Goal: Information Seeking & Learning: Learn about a topic

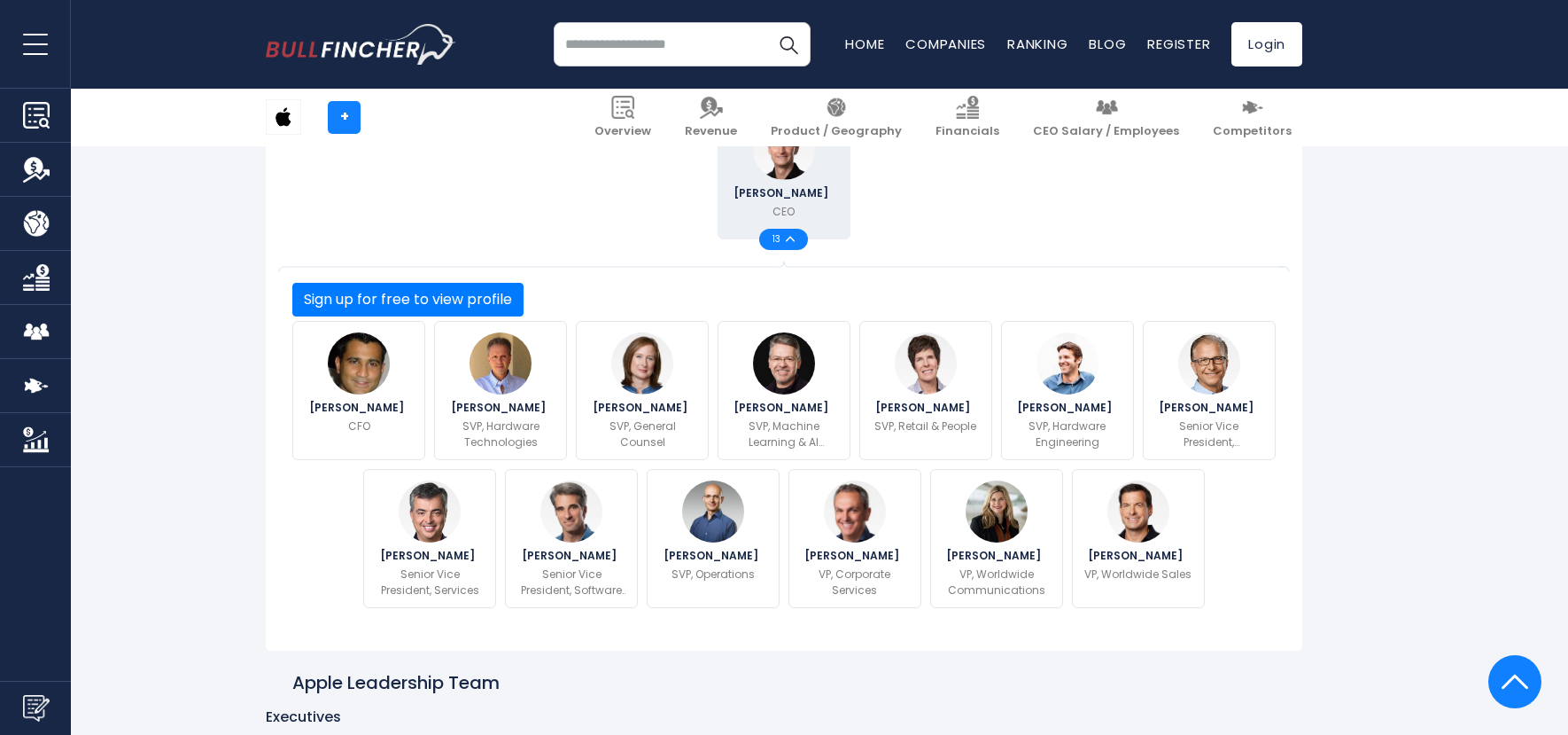
scroll to position [489, 0]
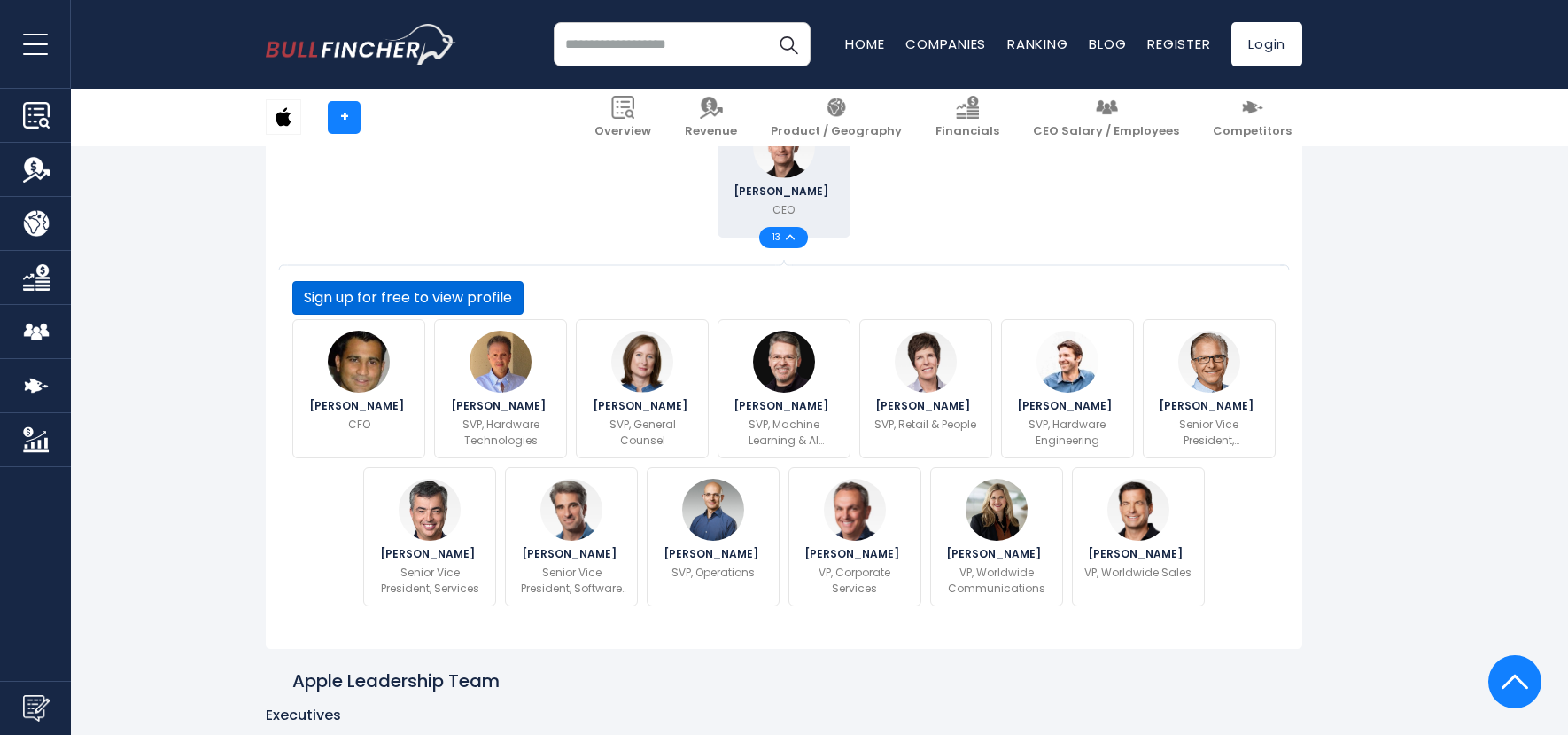
click at [523, 315] on button "Sign up for free to view profile" at bounding box center [408, 297] width 231 height 34
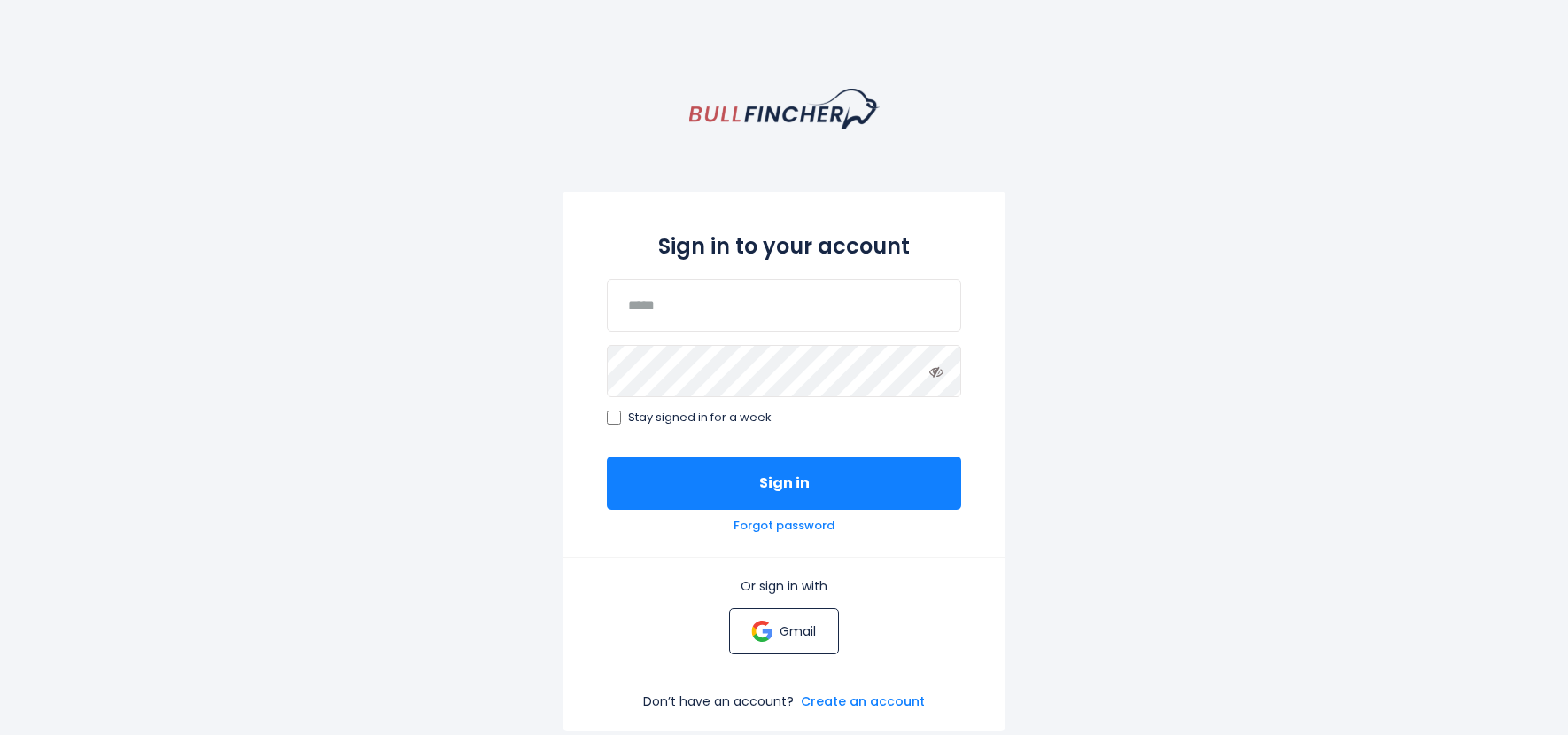
click at [793, 633] on p "Gmail" at bounding box center [798, 631] width 37 height 16
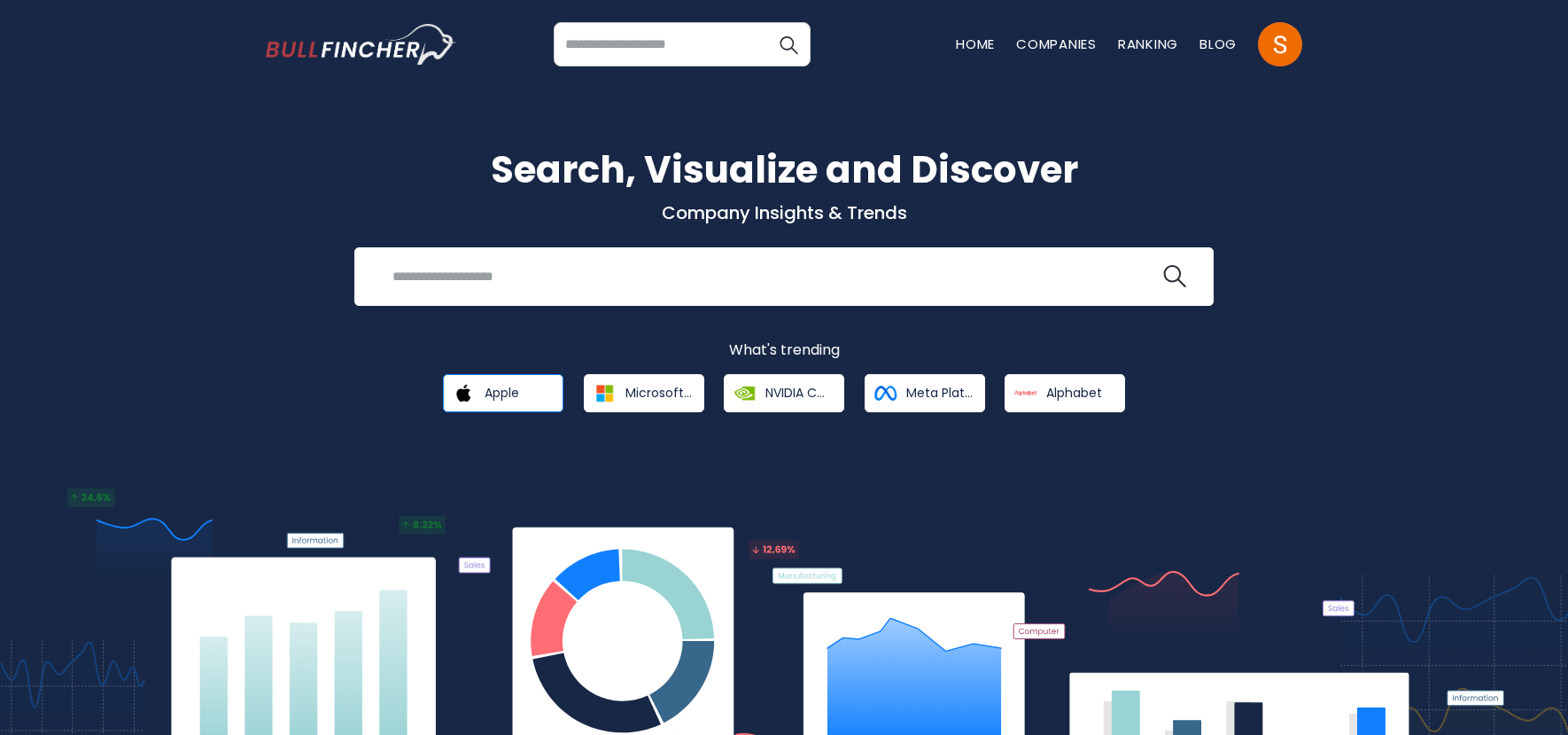
click at [503, 382] on link "Apple" at bounding box center [504, 393] width 120 height 39
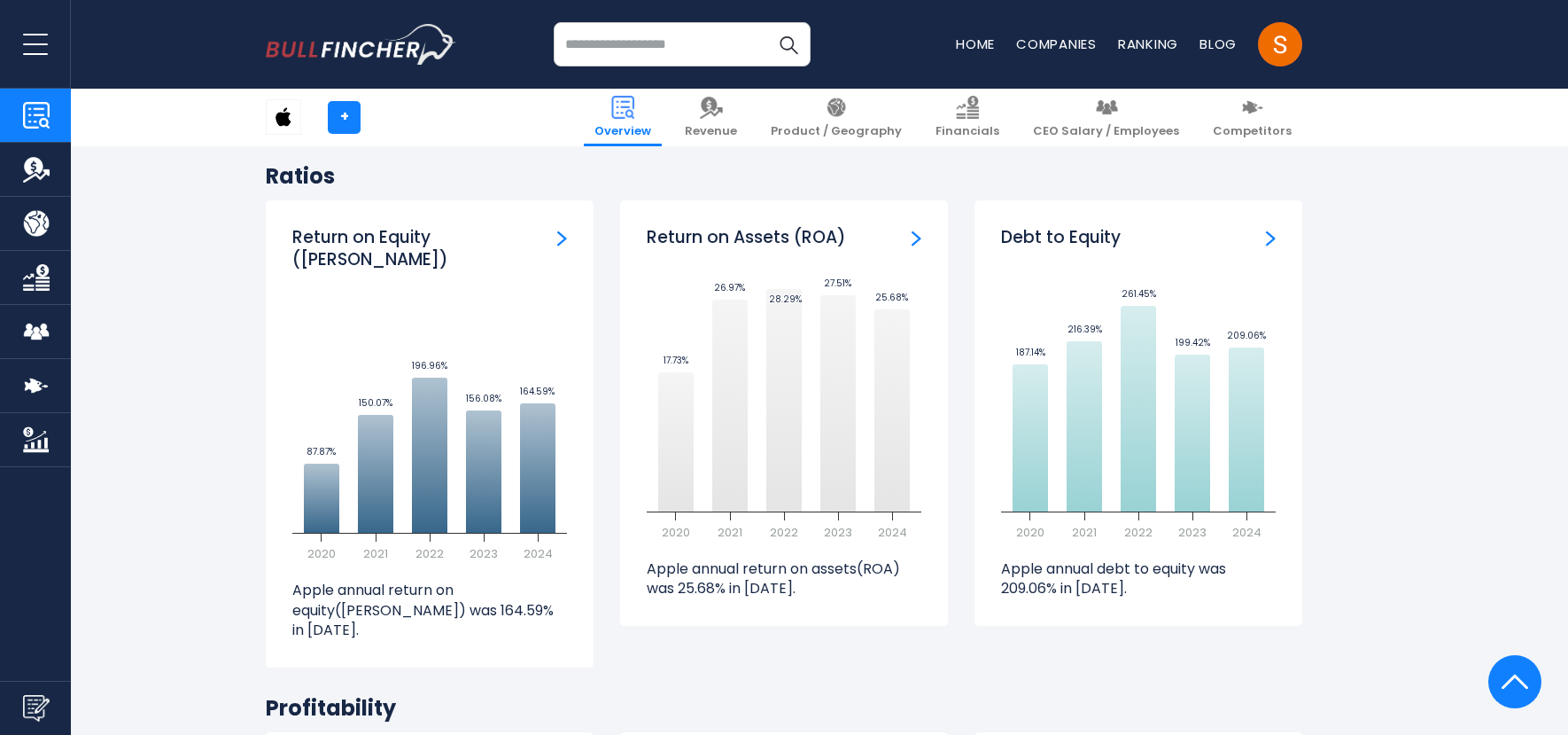
scroll to position [3594, 0]
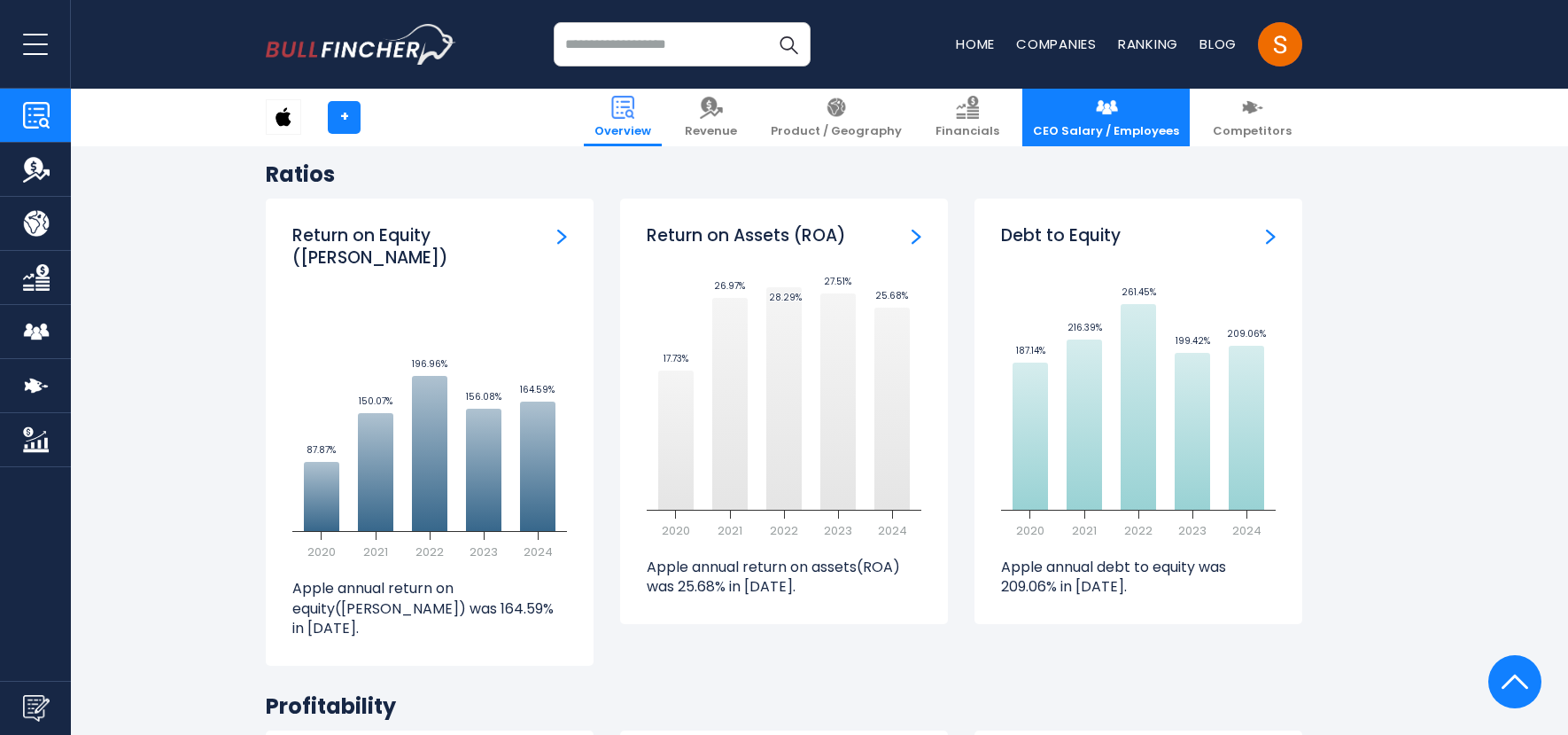
click at [1118, 118] on img at bounding box center [1106, 107] width 23 height 23
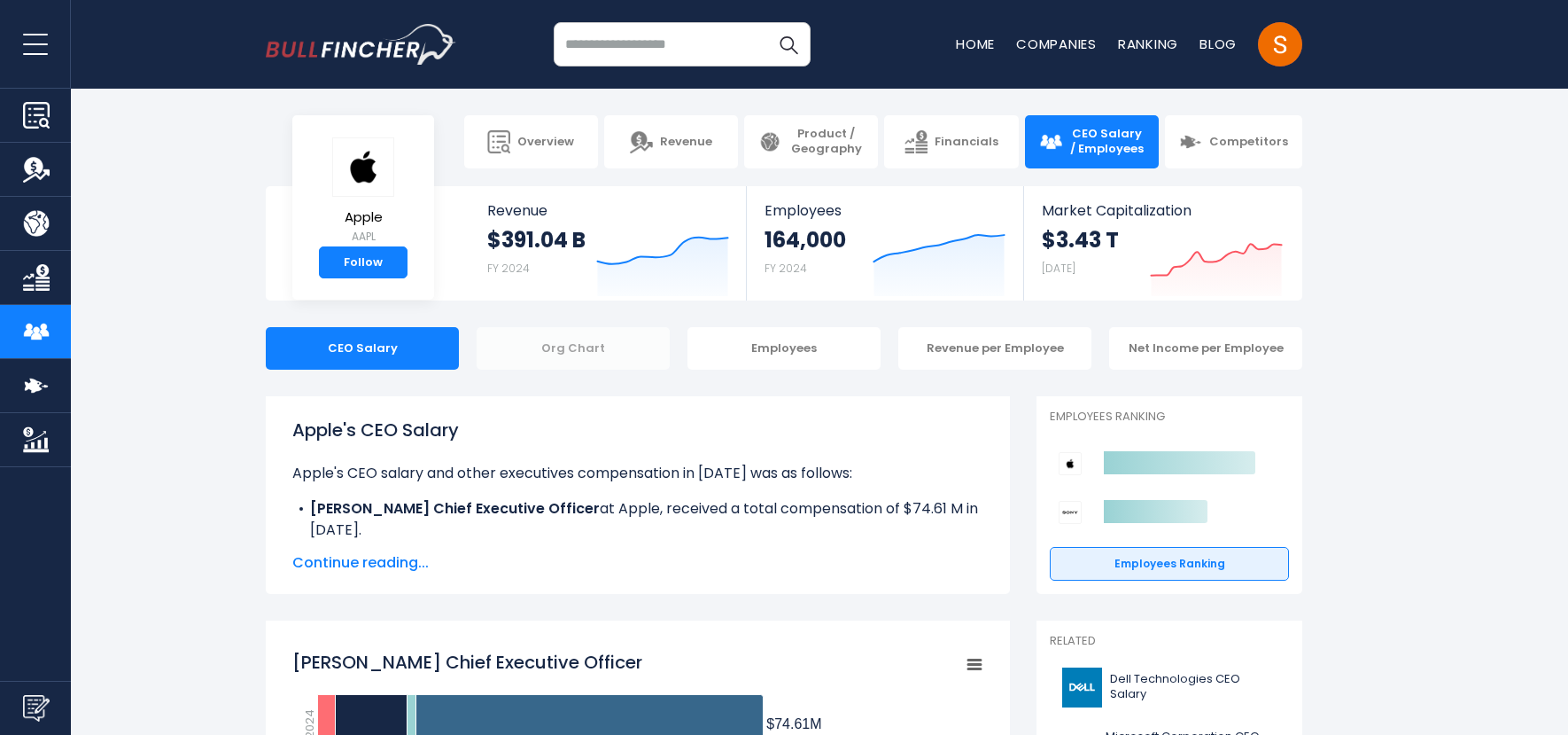
click at [563, 358] on div "Org Chart" at bounding box center [574, 348] width 194 height 42
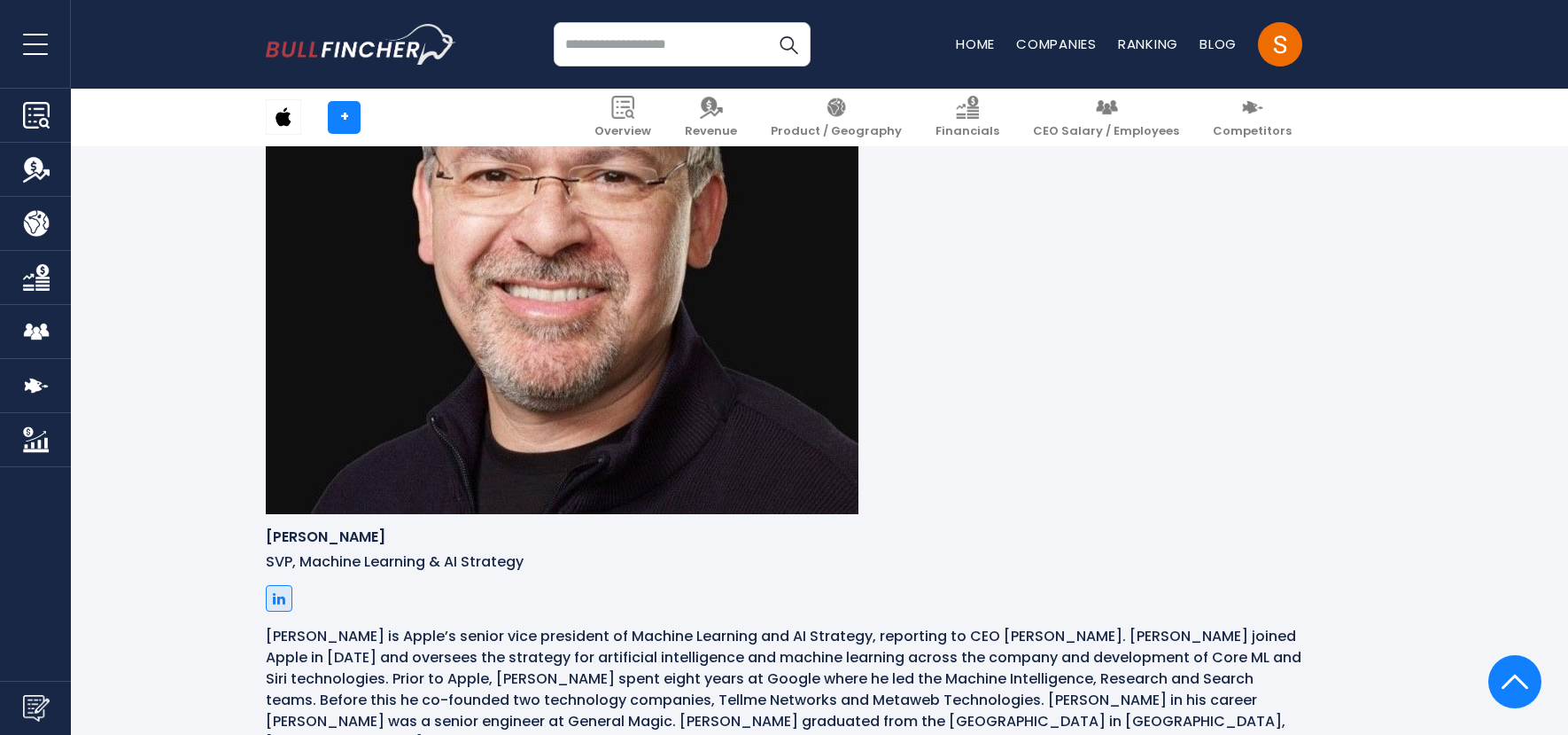
scroll to position [3798, 0]
drag, startPoint x: 289, startPoint y: 329, endPoint x: 370, endPoint y: 330, distance: 81.0
